Goal: Task Accomplishment & Management: Manage account settings

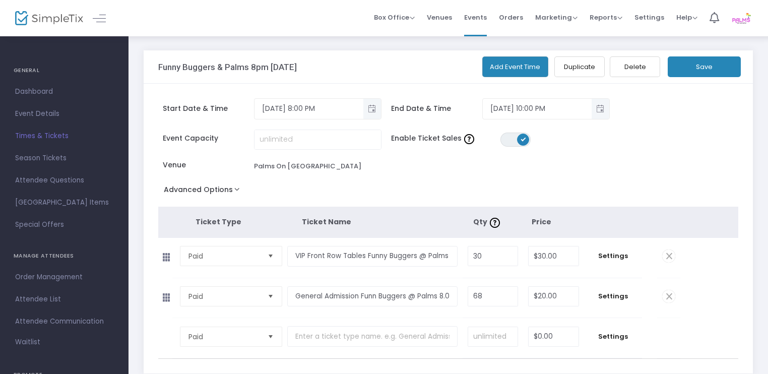
click at [692, 70] on button "Save" at bounding box center [704, 66] width 73 height 21
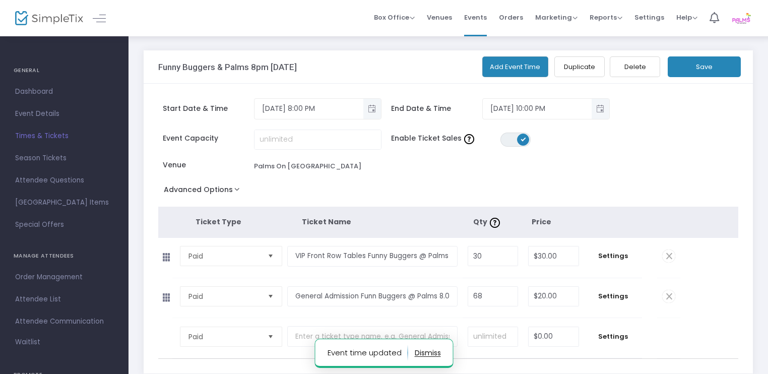
click at [431, 354] on button "button" at bounding box center [428, 353] width 26 height 16
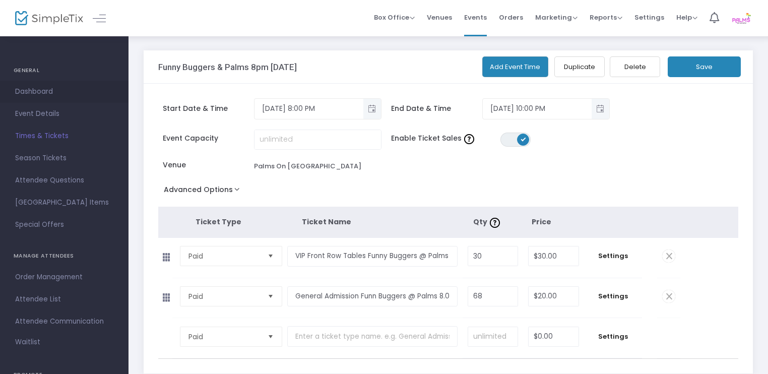
click at [46, 91] on span "Dashboard" at bounding box center [64, 91] width 98 height 13
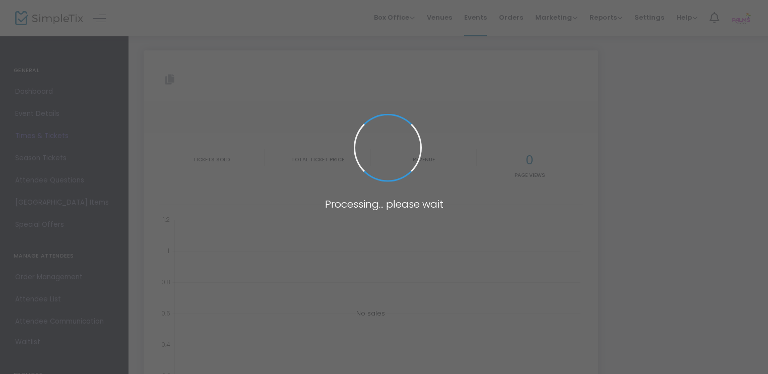
type input "[URL][DOMAIN_NAME][DATE]"
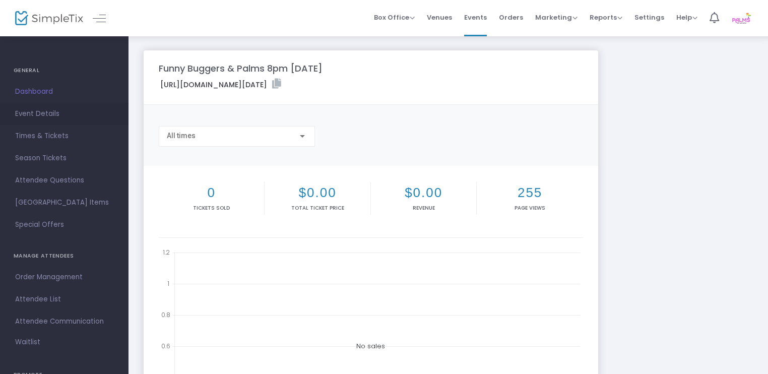
click at [28, 112] on span "Event Details" at bounding box center [64, 113] width 98 height 13
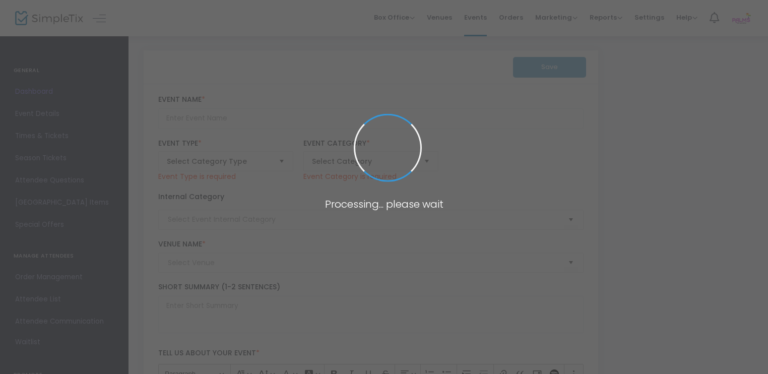
type input "Funny Buggers & Palms 8pm [DATE]"
type textarea "Funny Buggers [DEMOGRAPHIC_DATA] Comedy Night @ Palms is on the Second [DATE] o…"
checkbox input "true"
type input "10.000 %"
type input "Buy Tickets"
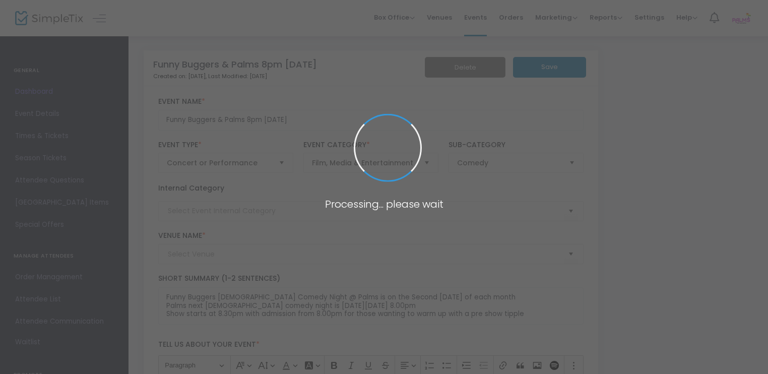
type input "Palms On [GEOGRAPHIC_DATA]"
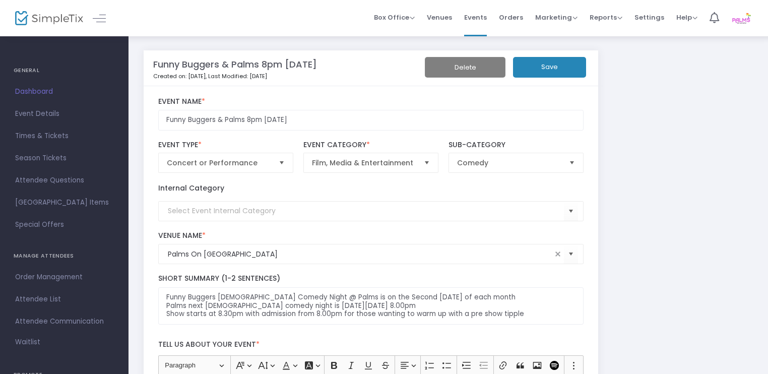
click at [282, 60] on m-panel-title "Funny Buggers & Palms 8pm [DATE]" at bounding box center [235, 64] width 164 height 14
drag, startPoint x: 384, startPoint y: 66, endPoint x: 337, endPoint y: 68, distance: 47.0
click at [317, 68] on m-panel-title "Funny Buggers & Palms 8pm [DATE]" at bounding box center [235, 64] width 164 height 14
click at [311, 119] on input "Funny Buggers & Palms 8pm [DATE]" at bounding box center [371, 120] width 426 height 21
drag, startPoint x: 338, startPoint y: 118, endPoint x: 303, endPoint y: 120, distance: 35.3
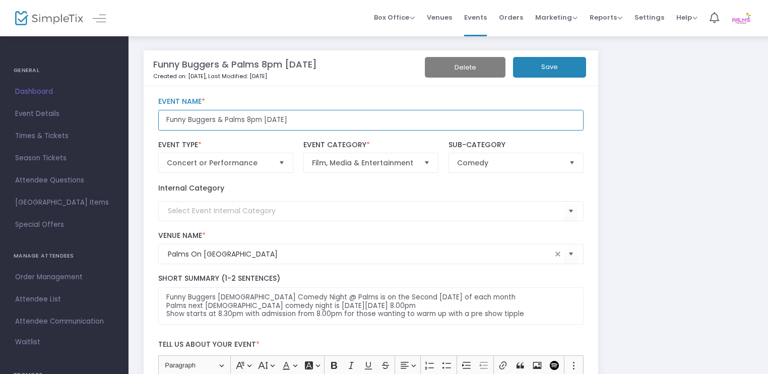
click at [303, 120] on input "Funny Buggers & Palms 8pm [DATE]" at bounding box center [371, 120] width 426 height 21
type input "Funny Buggers & Palms 8pm [DATE]"
click at [571, 74] on button "Save" at bounding box center [549, 67] width 73 height 21
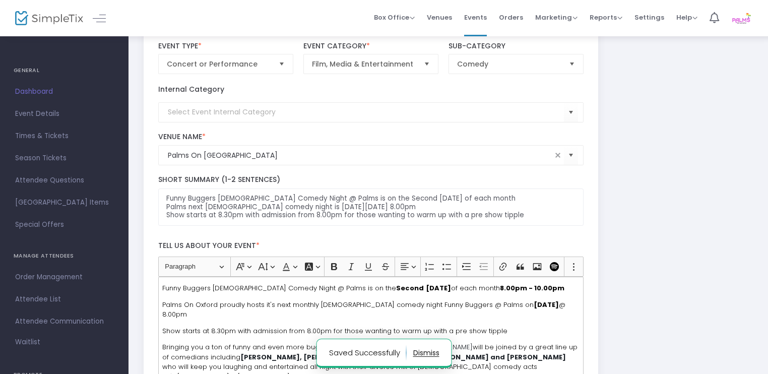
scroll to position [101, 0]
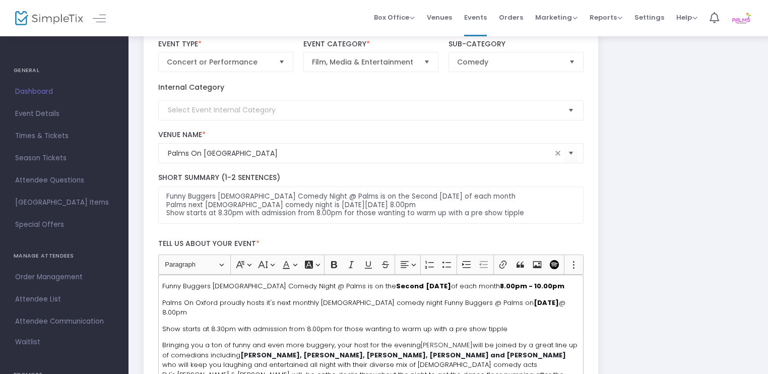
click at [576, 107] on span "Select" at bounding box center [571, 110] width 17 height 17
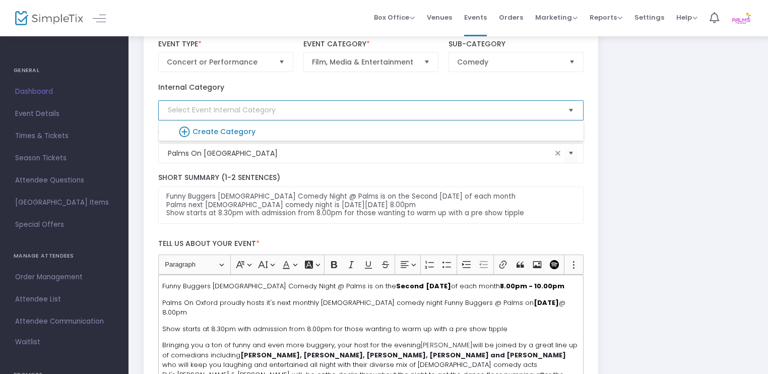
click at [577, 107] on span "Select" at bounding box center [571, 110] width 17 height 17
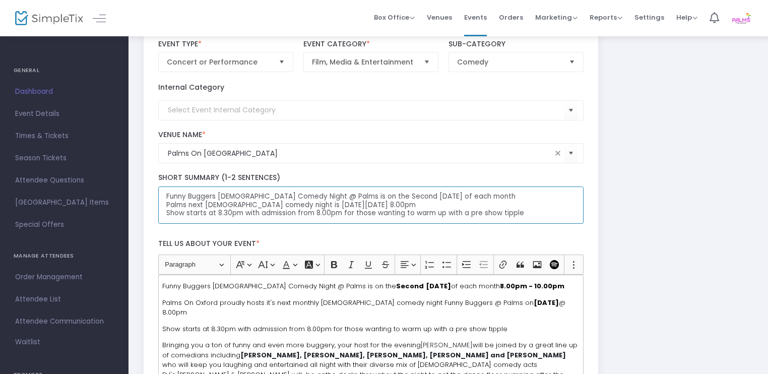
click at [311, 203] on textarea "Funny Buggers [DEMOGRAPHIC_DATA] Comedy Night @ Palms is on the Second [DATE] o…" at bounding box center [371, 206] width 426 height 38
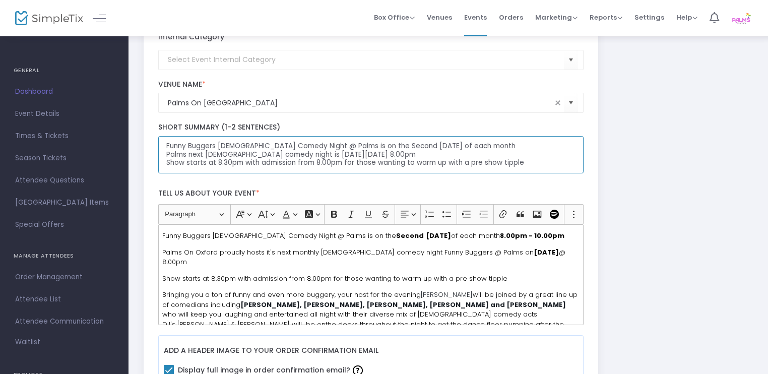
scroll to position [0, 0]
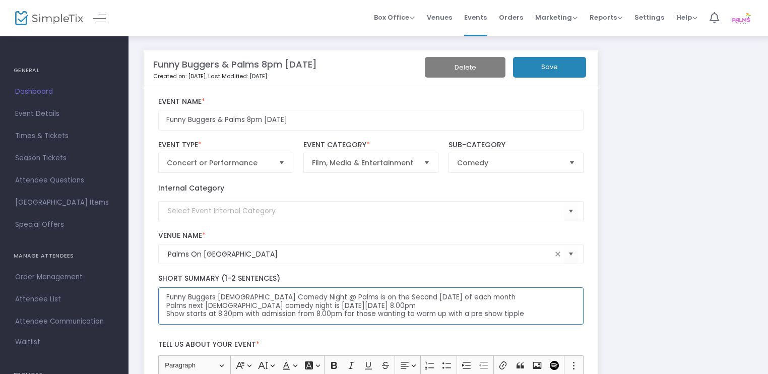
type textarea "Funny Buggers [DEMOGRAPHIC_DATA] Comedy Night @ Palms is on the Second [DATE] o…"
click at [544, 62] on button "Save" at bounding box center [549, 67] width 73 height 21
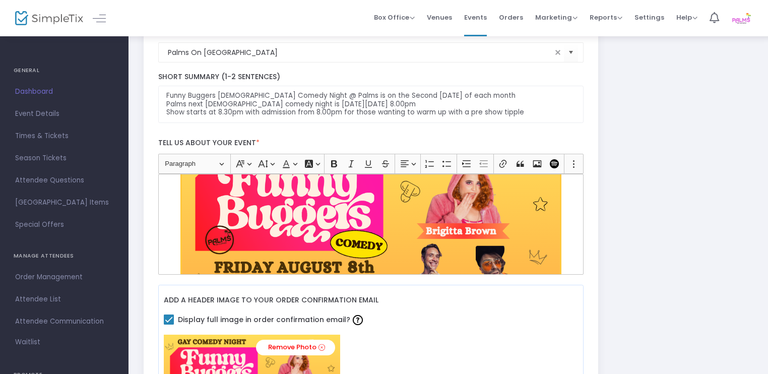
scroll to position [264, 0]
